Goal: Information Seeking & Learning: Learn about a topic

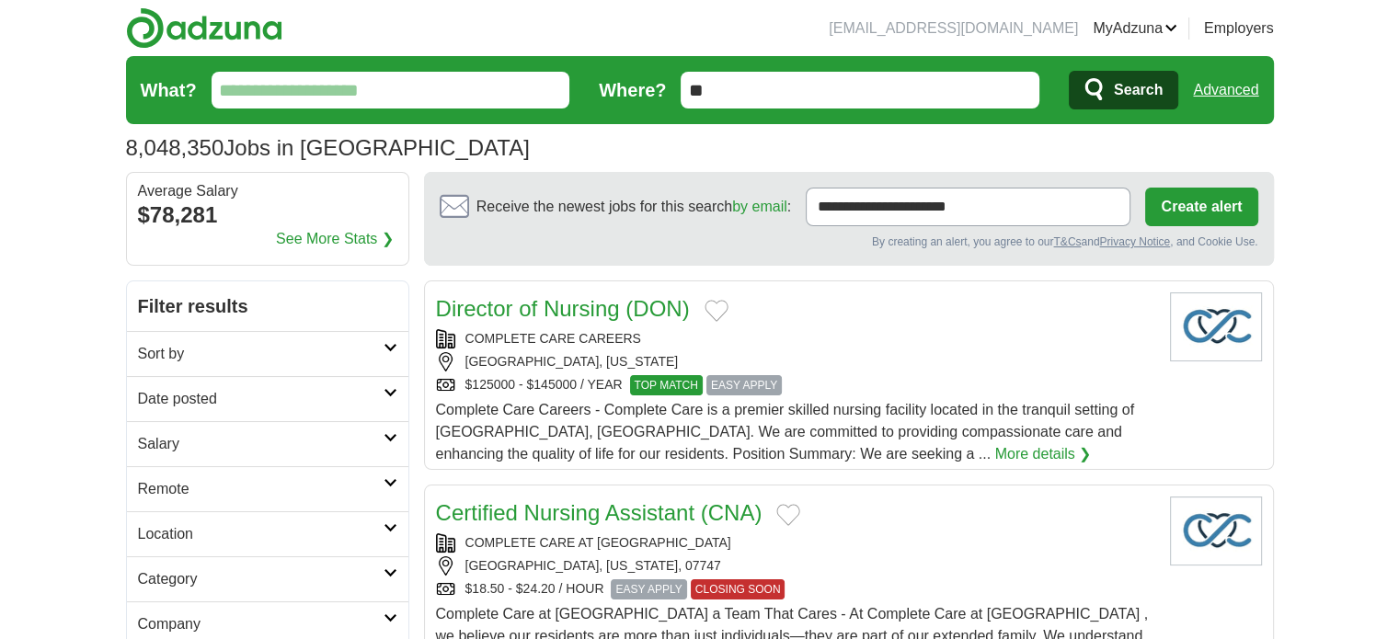
click at [224, 485] on h2 "Remote" at bounding box center [261, 489] width 246 height 22
click at [192, 528] on link "Remote jobs" at bounding box center [179, 533] width 83 height 16
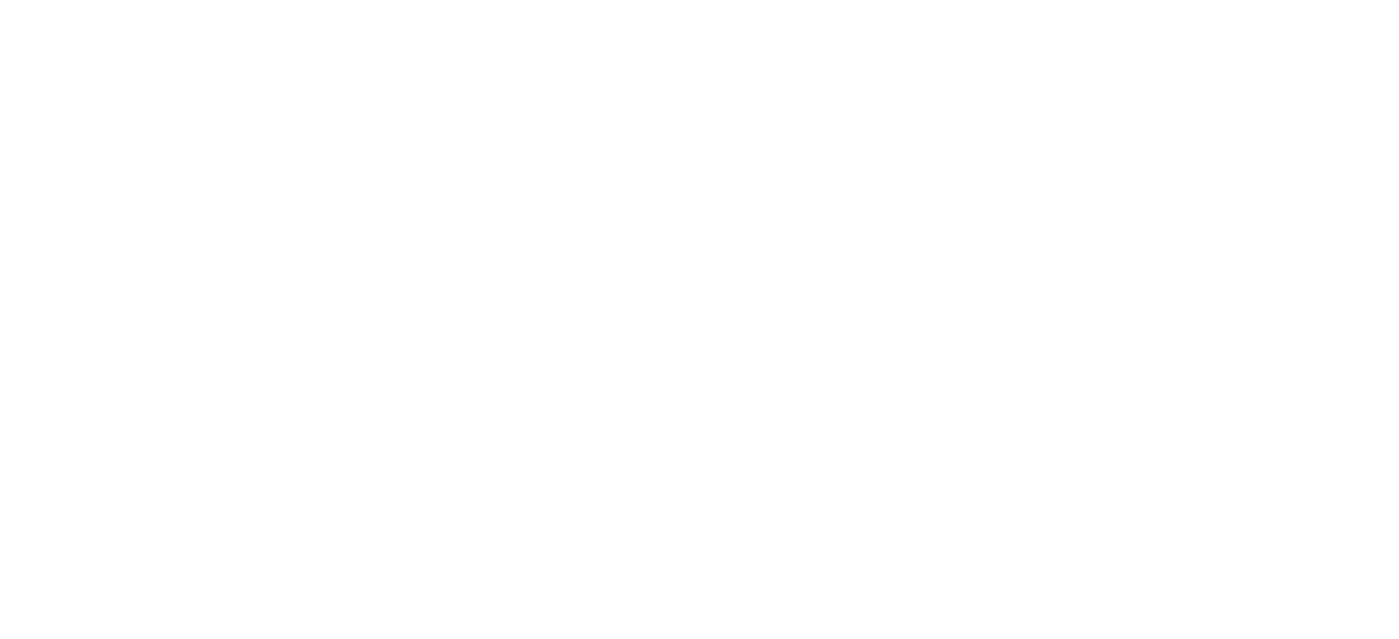
scroll to position [3588, 0]
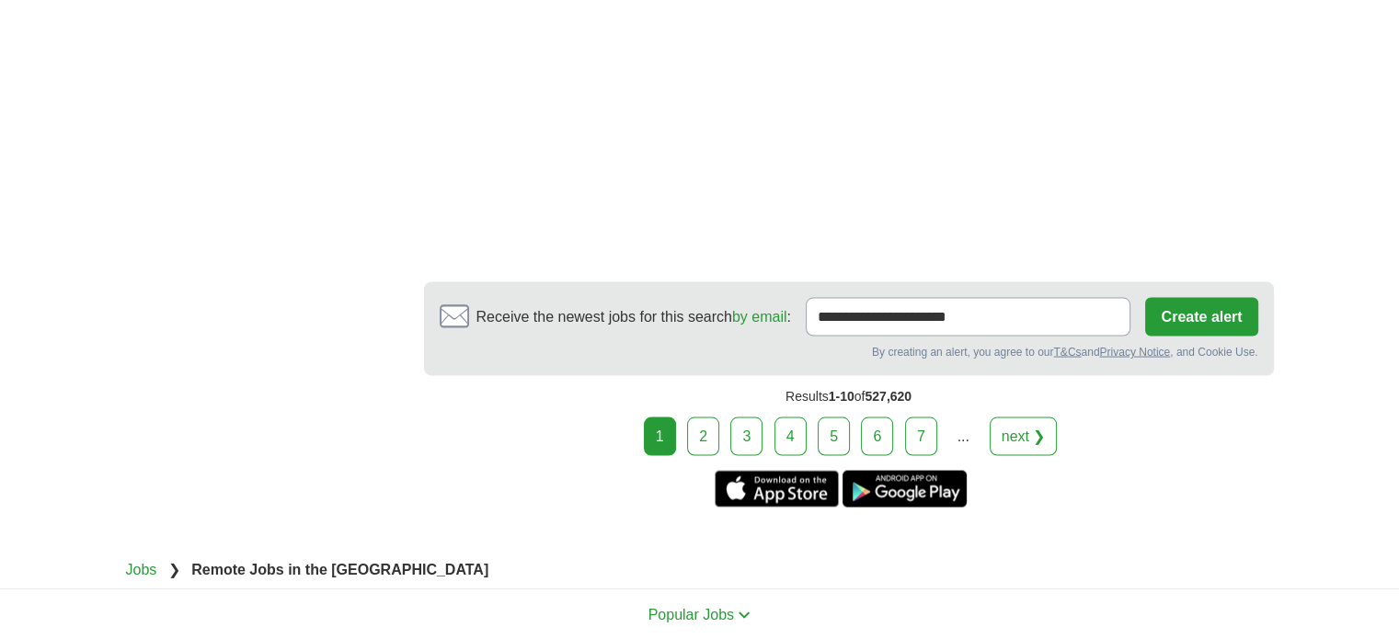
click at [1019, 418] on link "next ❯" at bounding box center [1024, 437] width 68 height 39
